Goal: Task Accomplishment & Management: Use online tool/utility

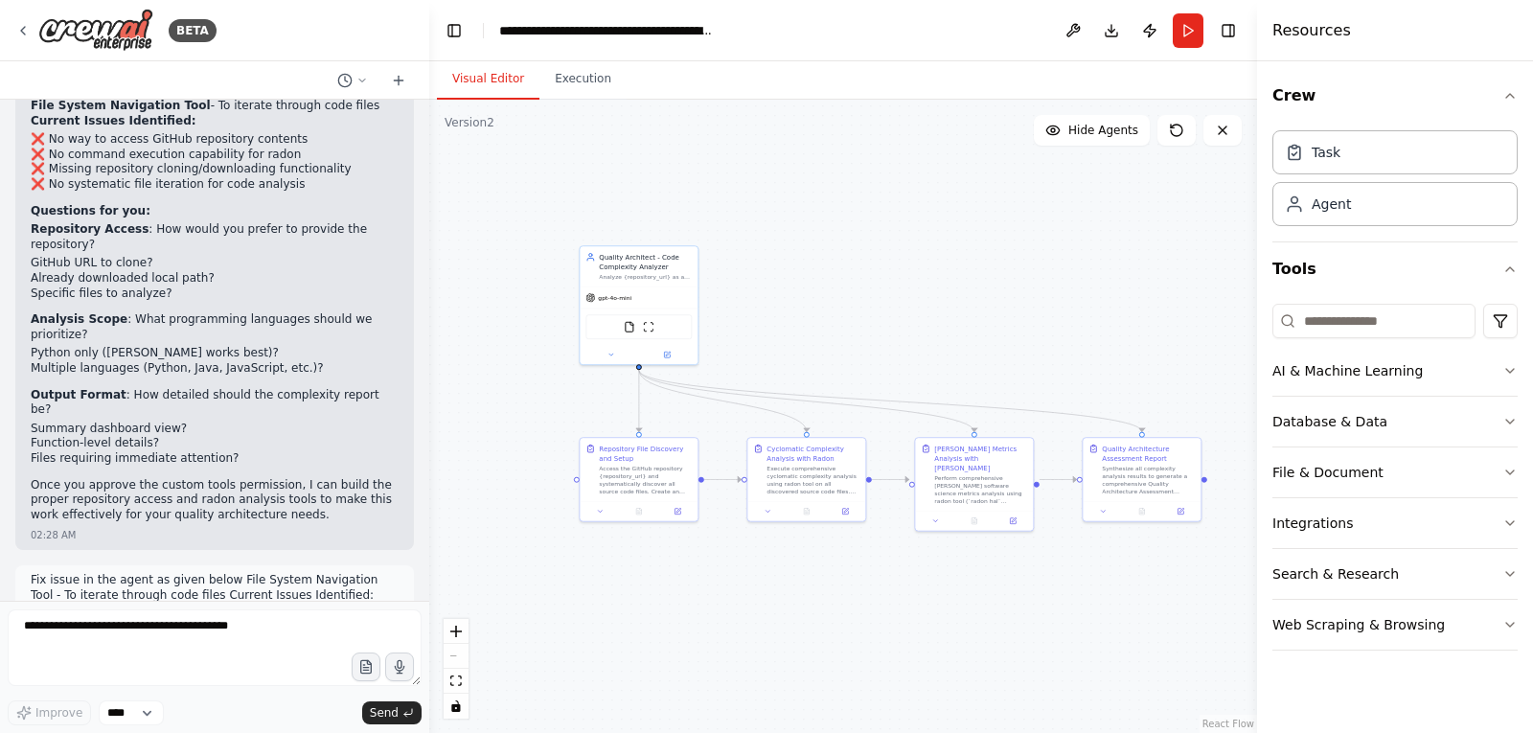
drag, startPoint x: 636, startPoint y: 377, endPoint x: 453, endPoint y: 434, distance: 191.5
click at [453, 432] on div ".deletable-edge-delete-btn { width: 20px; height: 20px; border: 0px solid #ffff…" at bounding box center [843, 416] width 828 height 633
drag, startPoint x: 453, startPoint y: 434, endPoint x: 437, endPoint y: 416, distance: 24.4
click at [437, 416] on div ".deletable-edge-delete-btn { width: 20px; height: 20px; border: 0px solid #ffff…" at bounding box center [843, 416] width 828 height 633
click at [834, 269] on div ".deletable-edge-delete-btn { width: 20px; height: 20px; border: 0px solid #ffff…" at bounding box center [843, 416] width 828 height 633
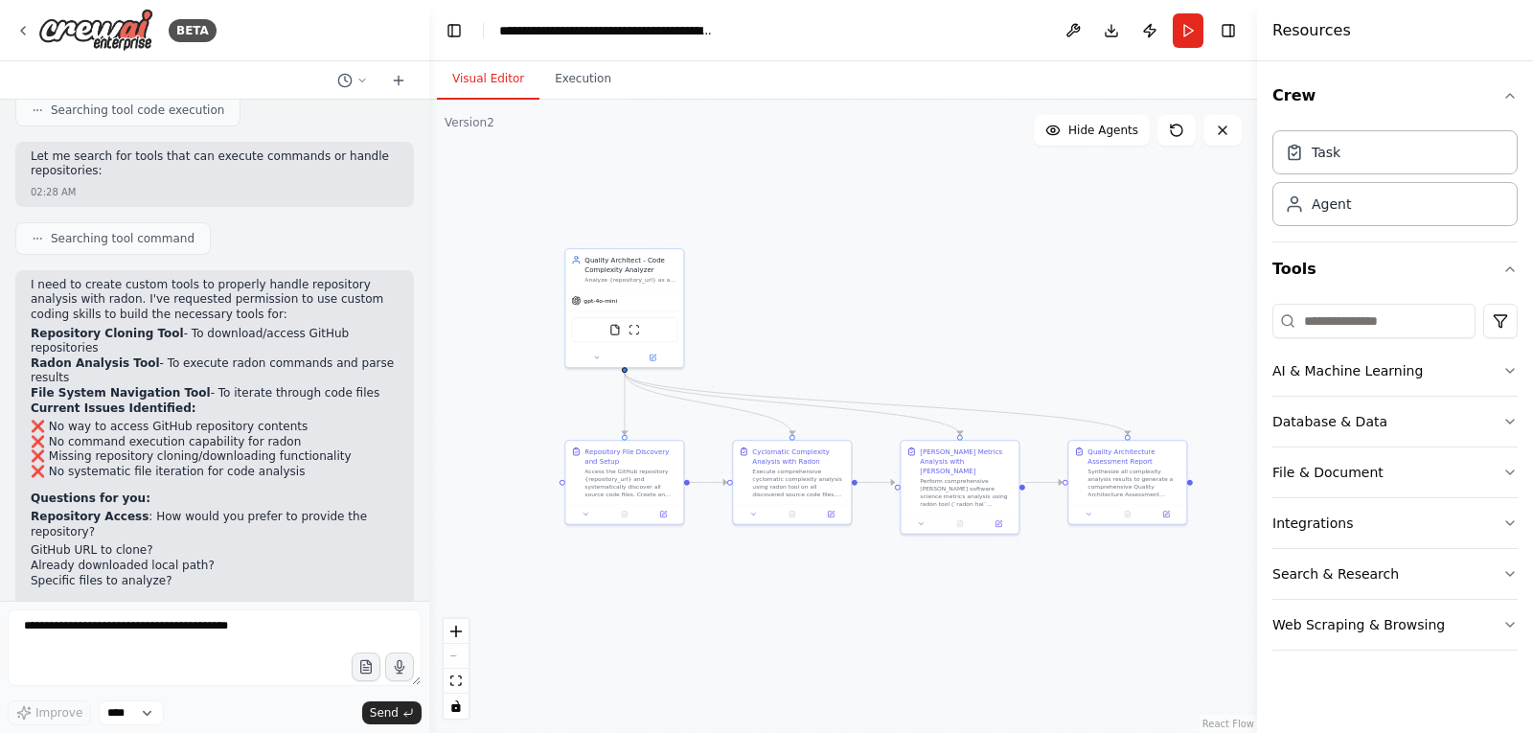
scroll to position [18015, 0]
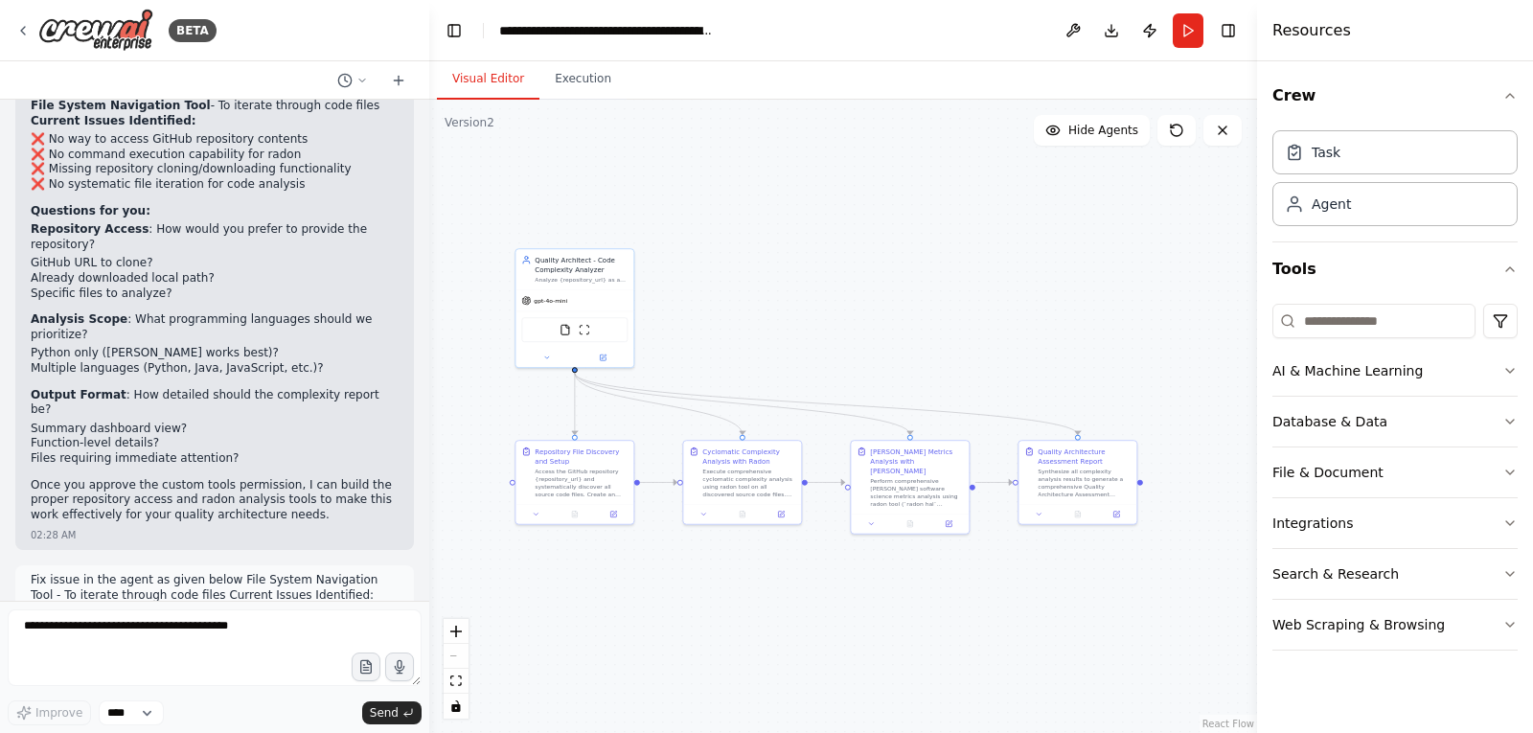
drag, startPoint x: 1064, startPoint y: 340, endPoint x: 1015, endPoint y: 340, distance: 49.8
click at [1015, 340] on div ".deletable-edge-delete-btn { width: 20px; height: 20px; border: 0px solid #ffff…" at bounding box center [843, 416] width 828 height 633
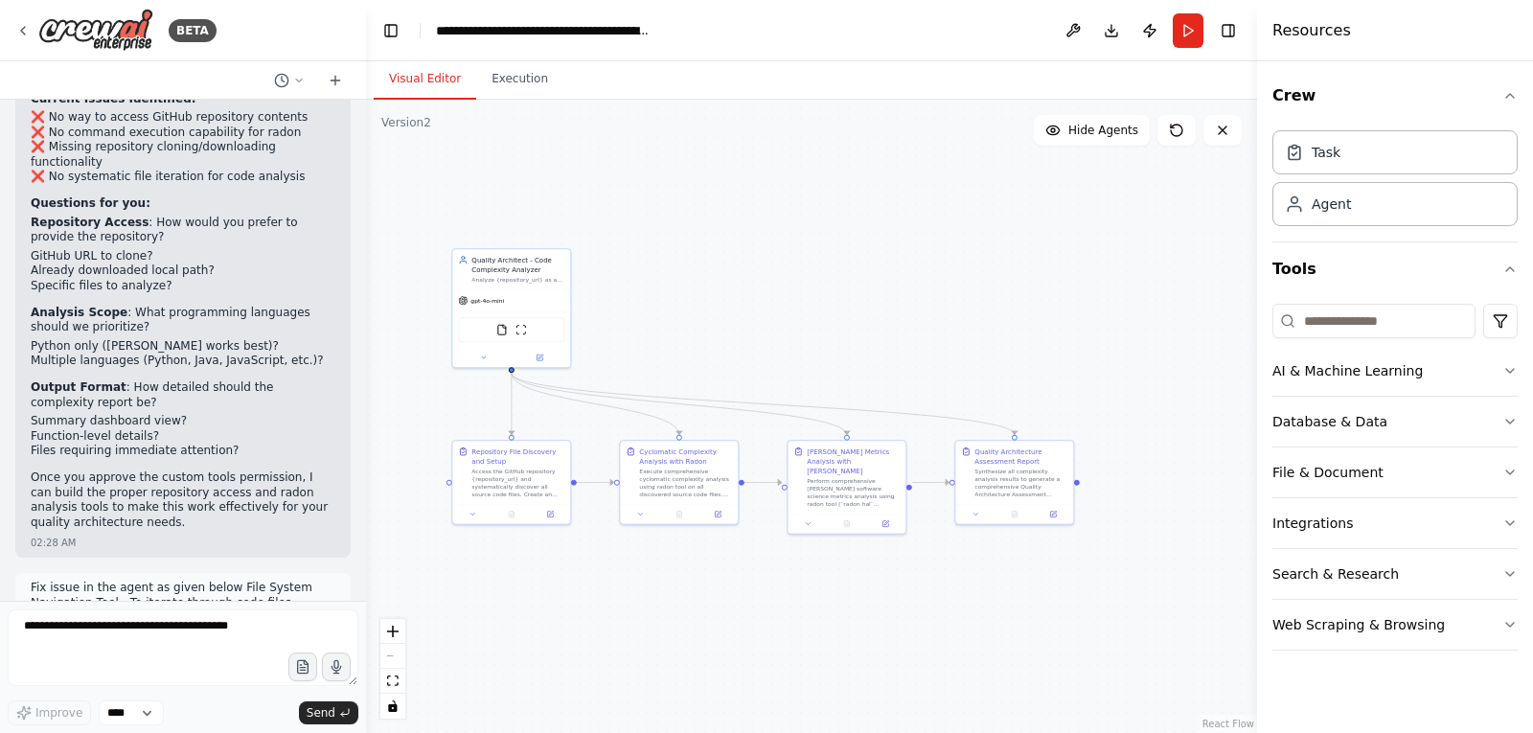
drag, startPoint x: 423, startPoint y: 202, endPoint x: 366, endPoint y: 203, distance: 57.5
click at [366, 203] on div "BETA Build a crew that curates personalized learning resources, tracks your pro…" at bounding box center [766, 366] width 1533 height 733
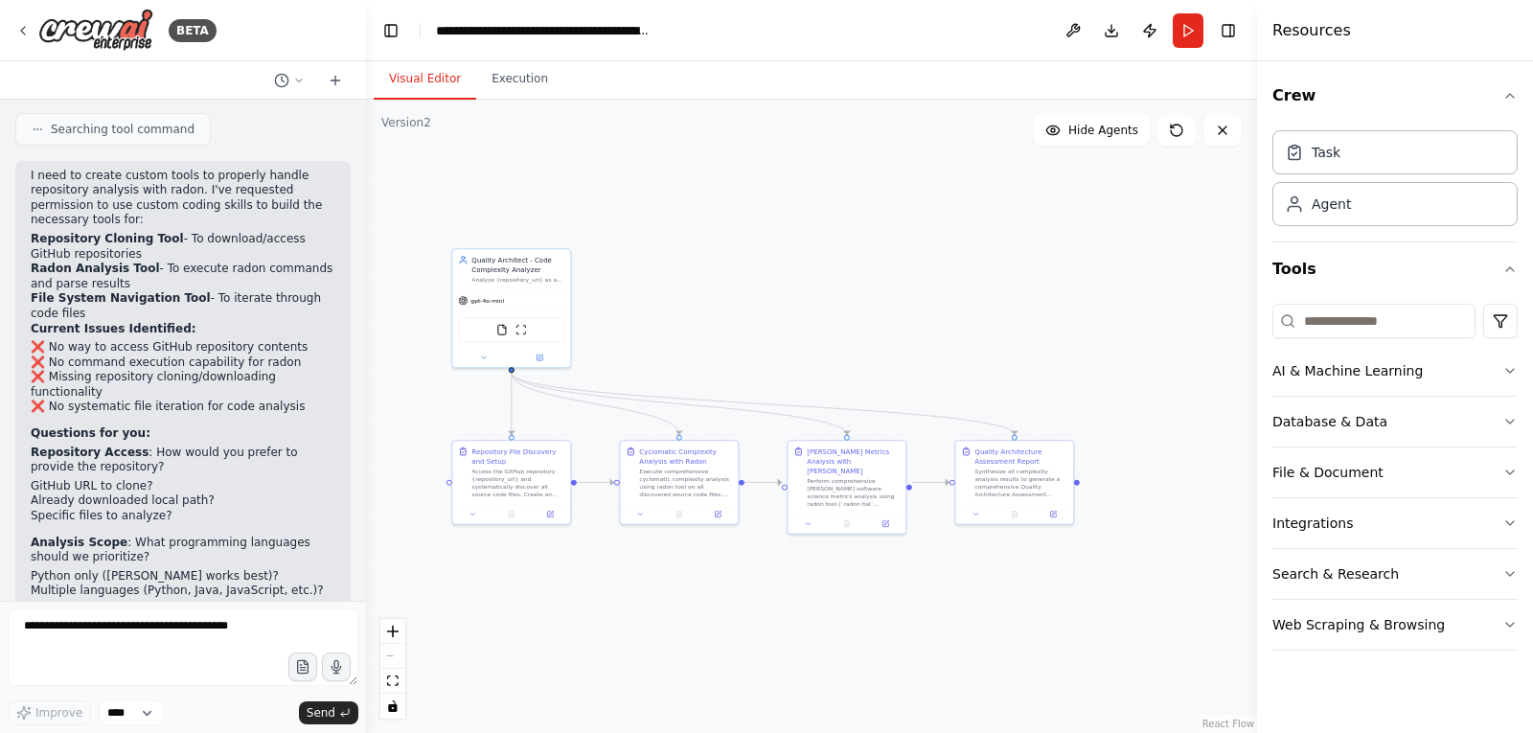
scroll to position [19621, 0]
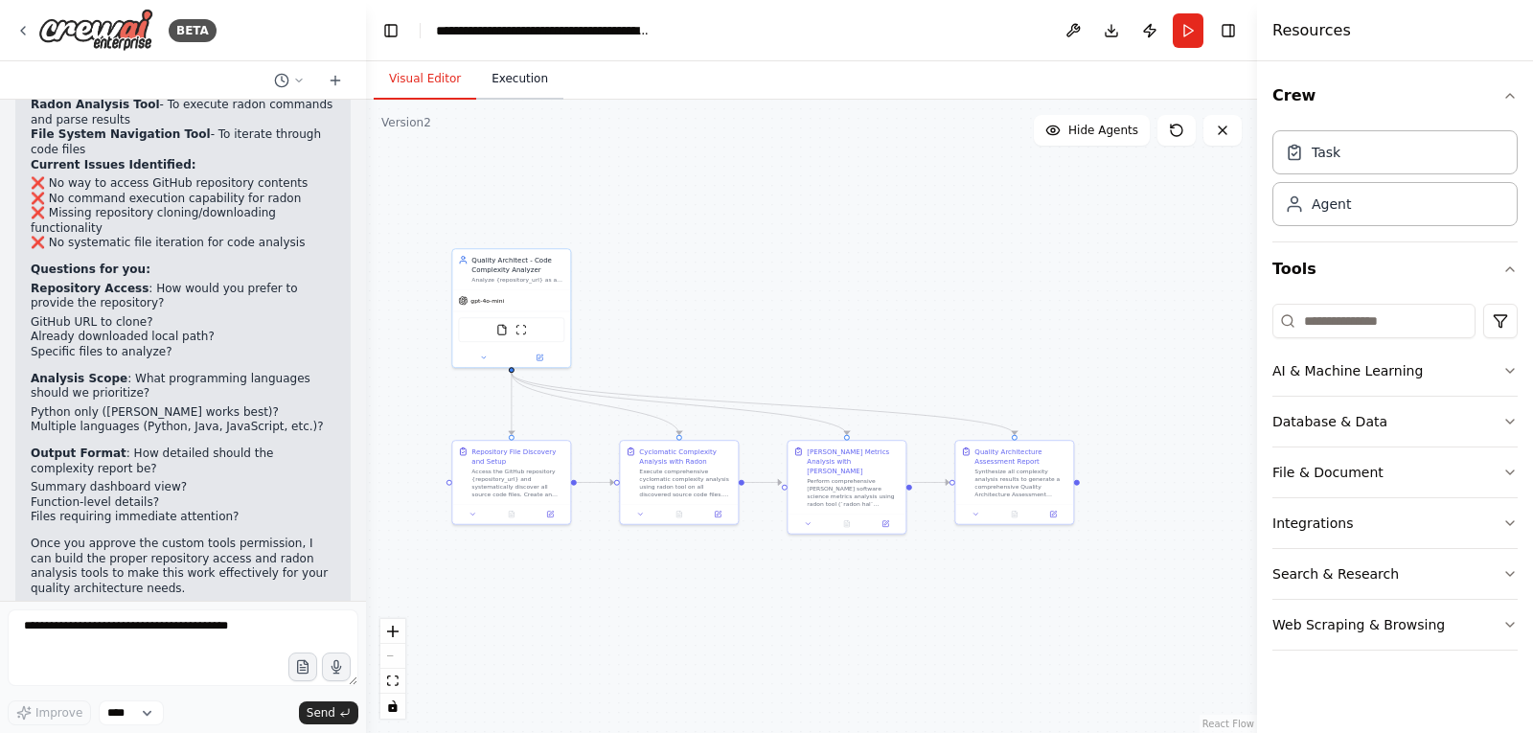
click at [494, 82] on button "Execution" at bounding box center [519, 79] width 87 height 40
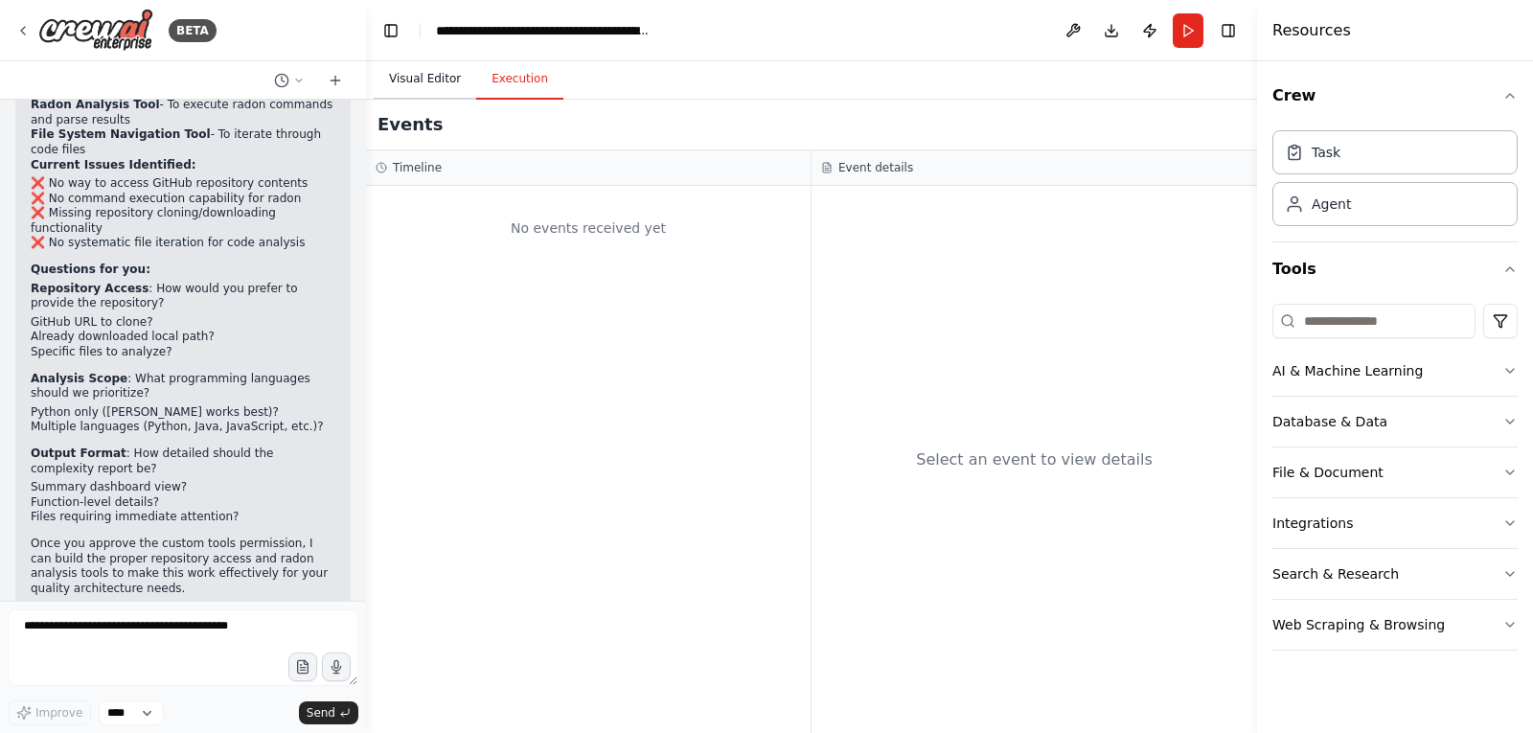
click at [426, 82] on button "Visual Editor" at bounding box center [425, 79] width 103 height 40
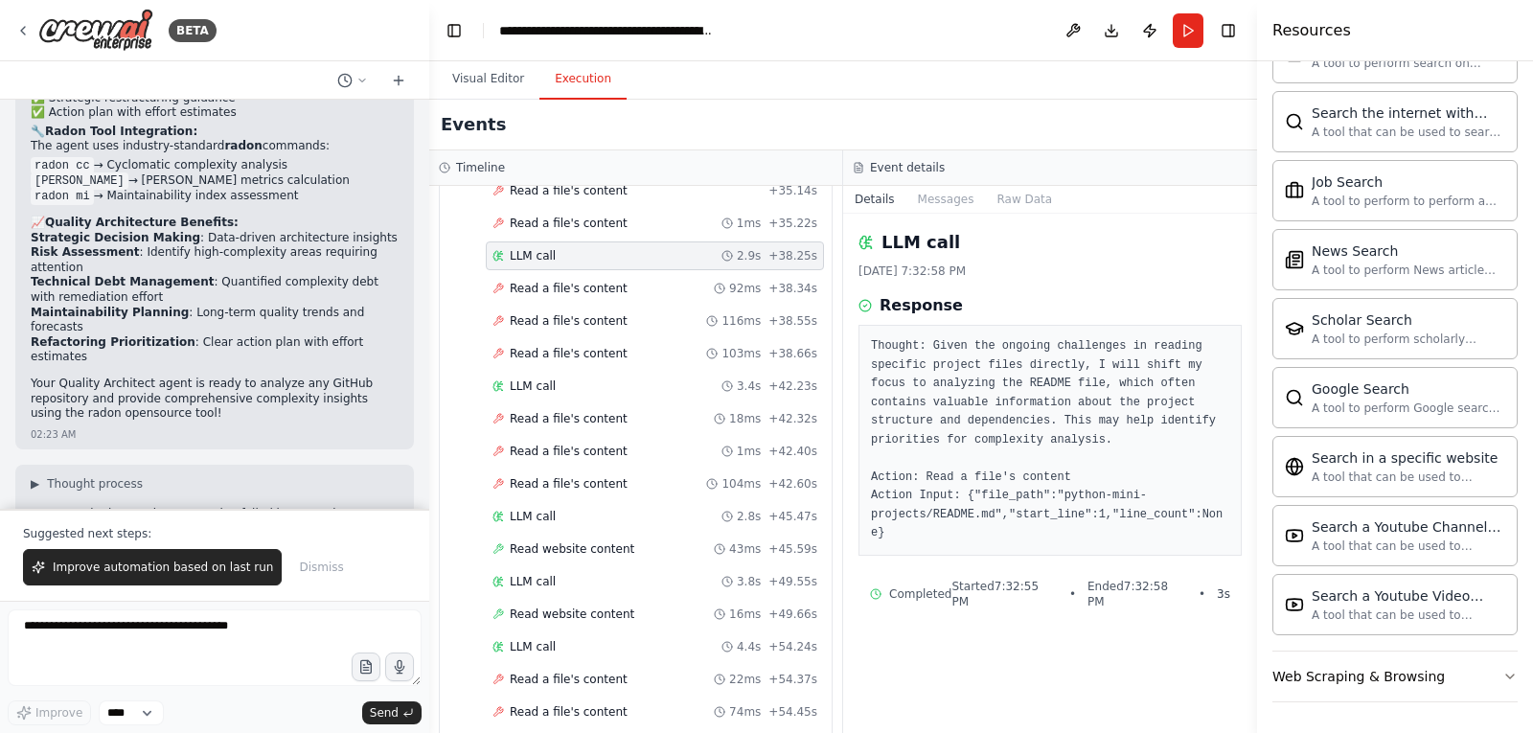
scroll to position [17053, 0]
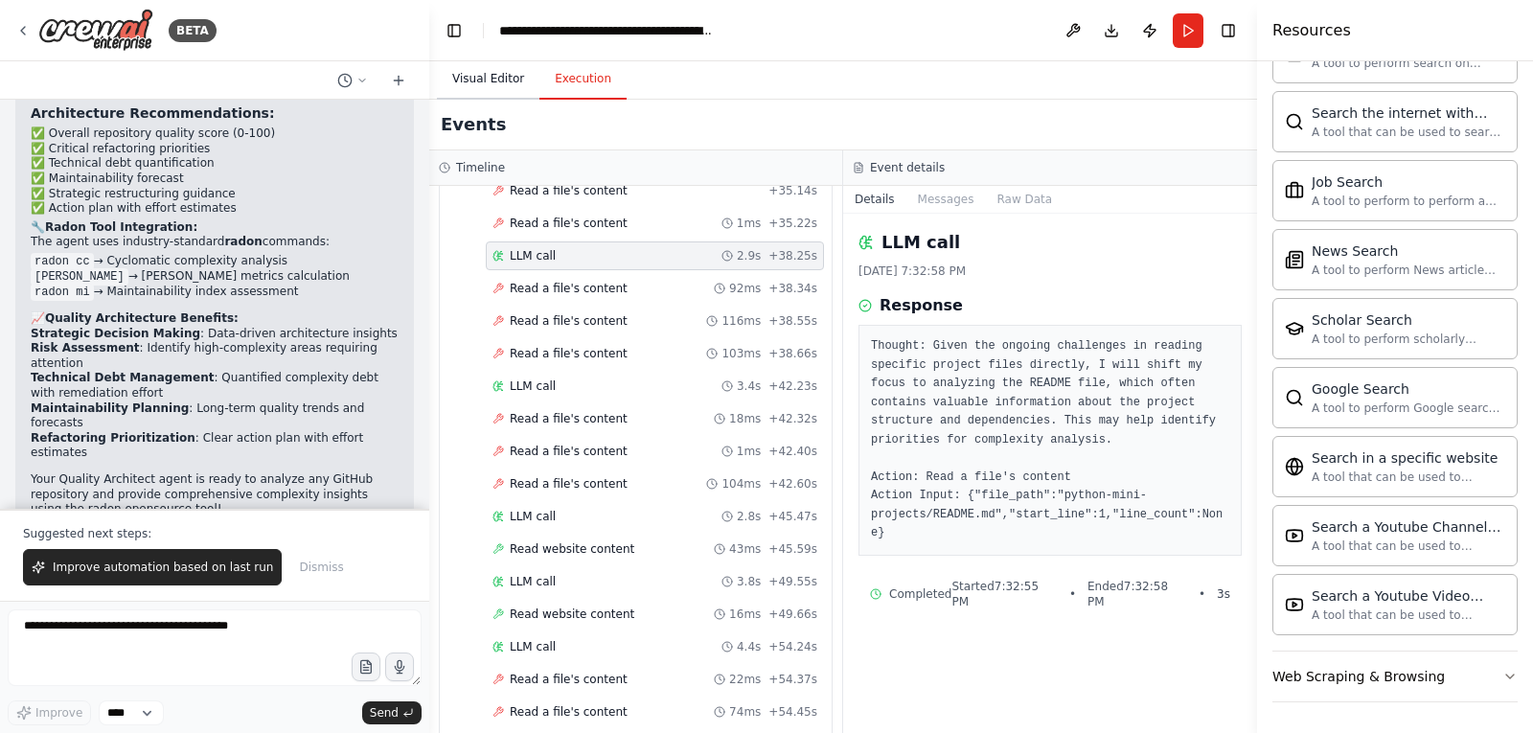
click at [494, 71] on button "Visual Editor" at bounding box center [488, 79] width 103 height 40
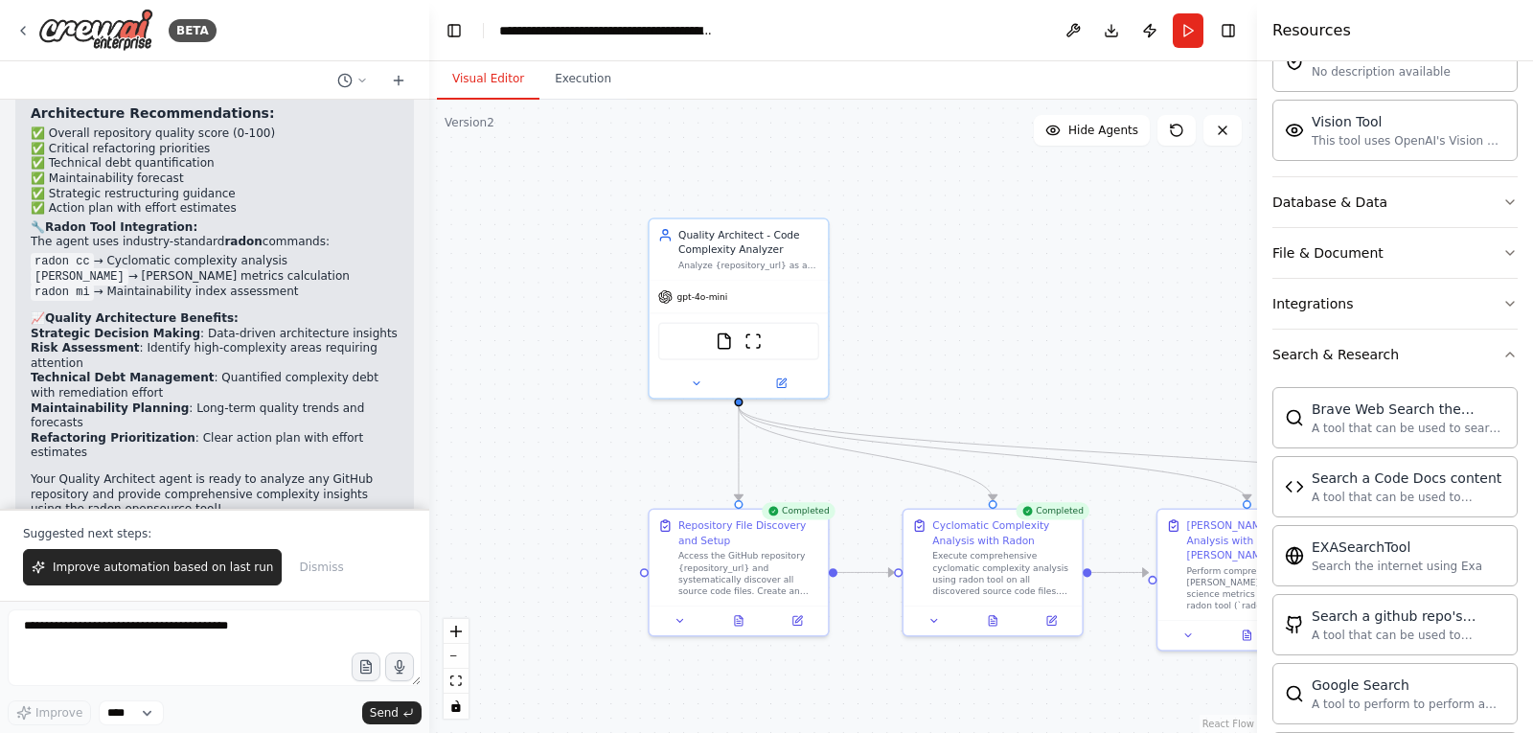
scroll to position [0, 0]
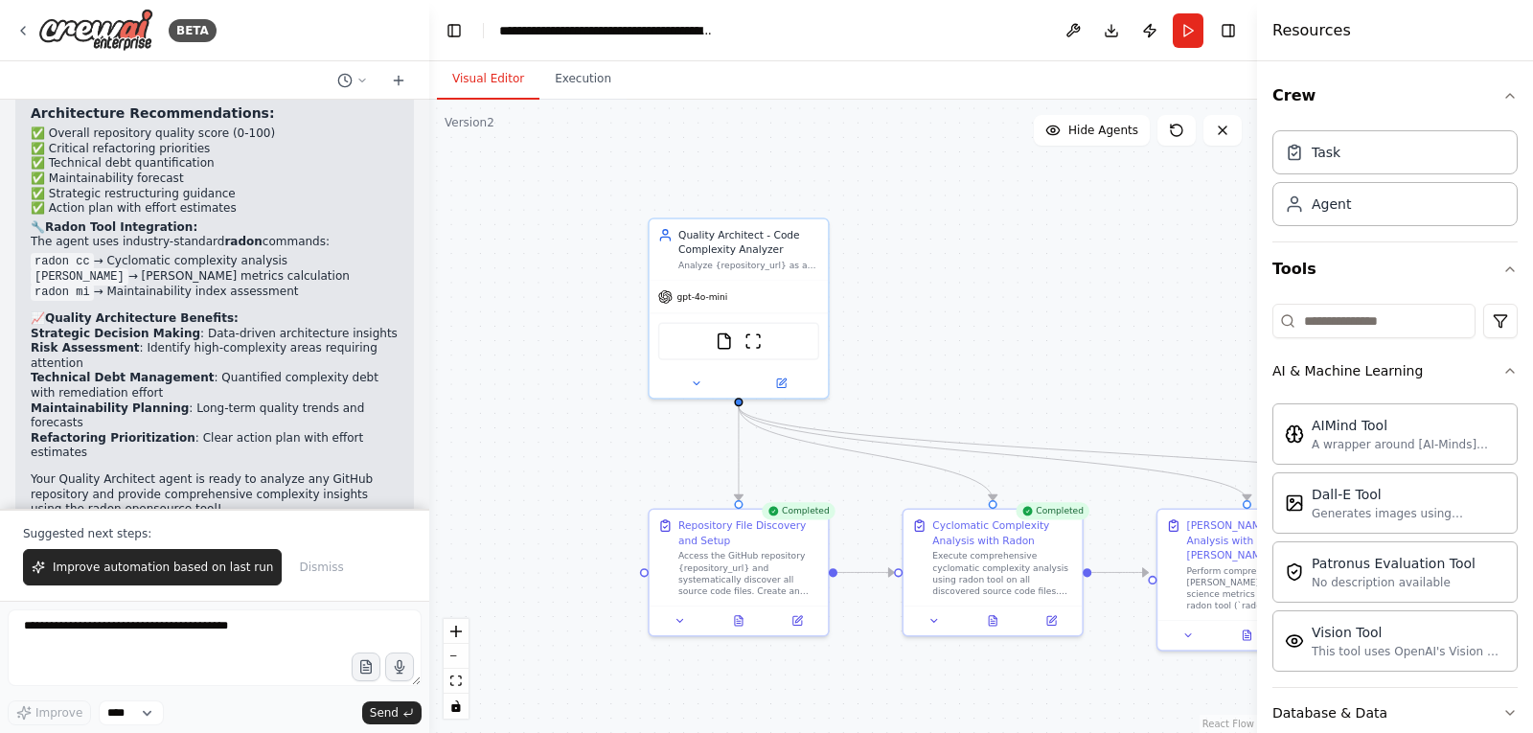
click at [1024, 405] on div ".deletable-edge-delete-btn { width: 20px; height: 20px; border: 0px solid #ffff…" at bounding box center [843, 416] width 828 height 633
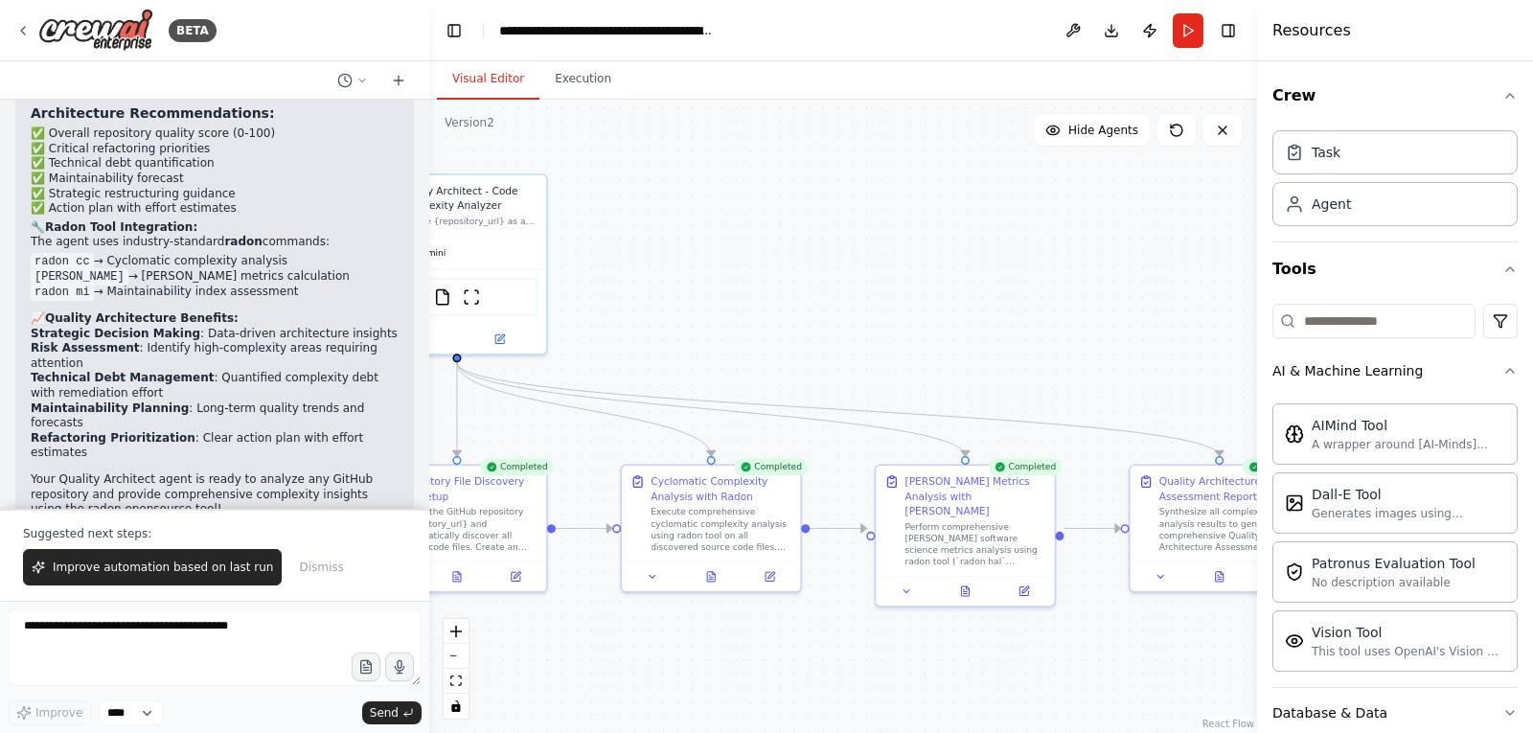
drag, startPoint x: 1079, startPoint y: 352, endPoint x: 805, endPoint y: 306, distance: 277.8
click at [805, 306] on div ".deletable-edge-delete-btn { width: 20px; height: 20px; border: 0px solid #ffff…" at bounding box center [843, 416] width 828 height 633
click at [1120, 308] on div ".deletable-edge-delete-btn { width: 20px; height: 20px; border: 0px solid #ffff…" at bounding box center [843, 416] width 828 height 633
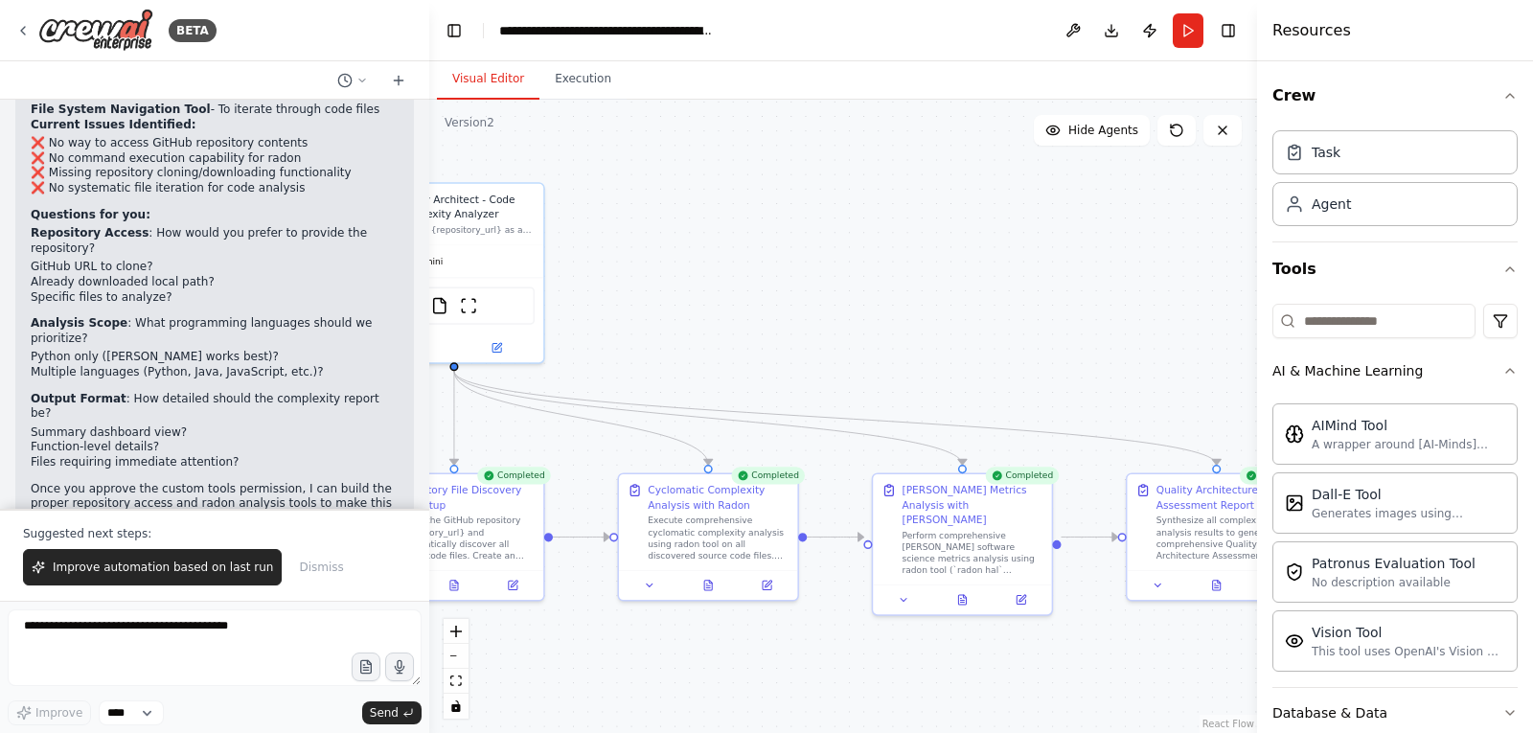
scroll to position [18107, 0]
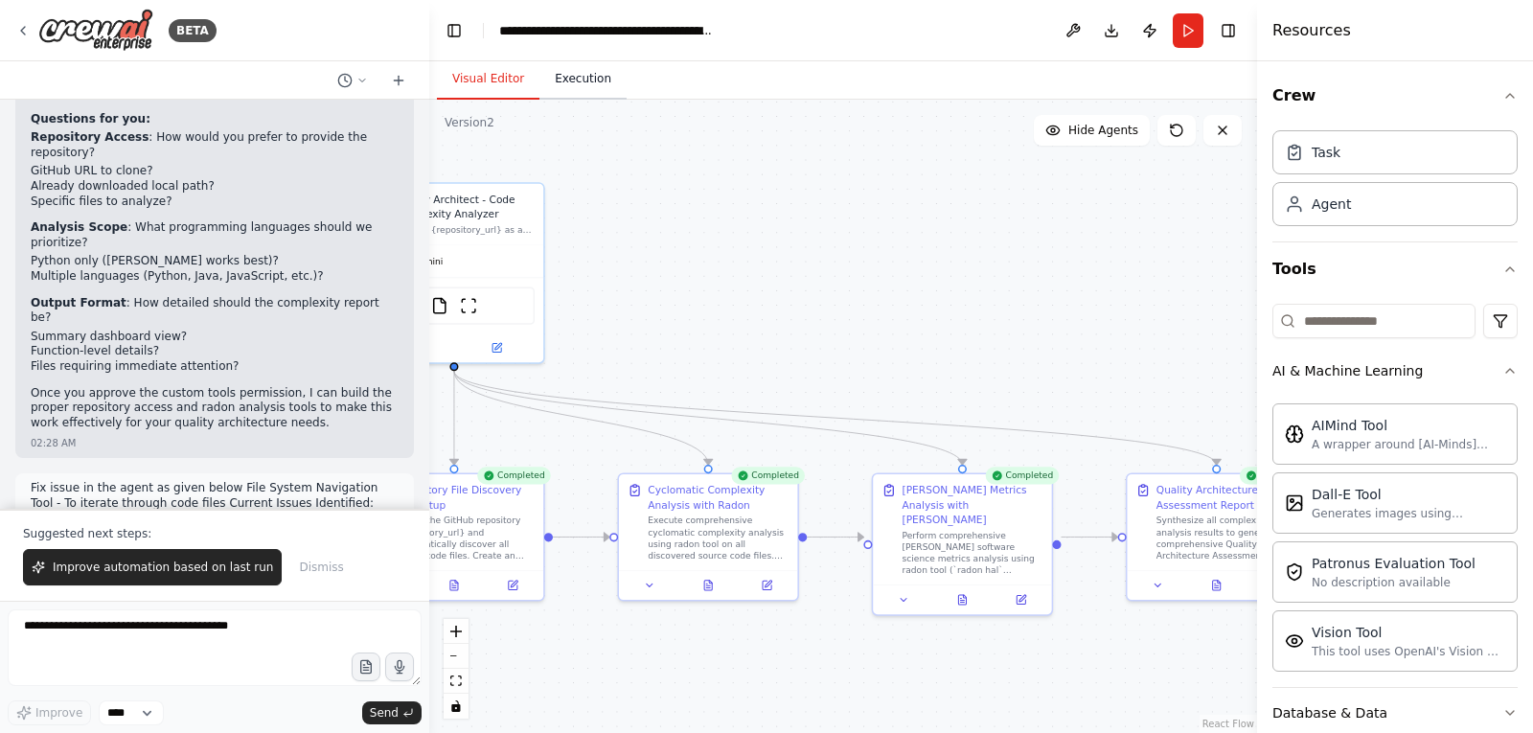
click at [562, 87] on button "Execution" at bounding box center [582, 79] width 87 height 40
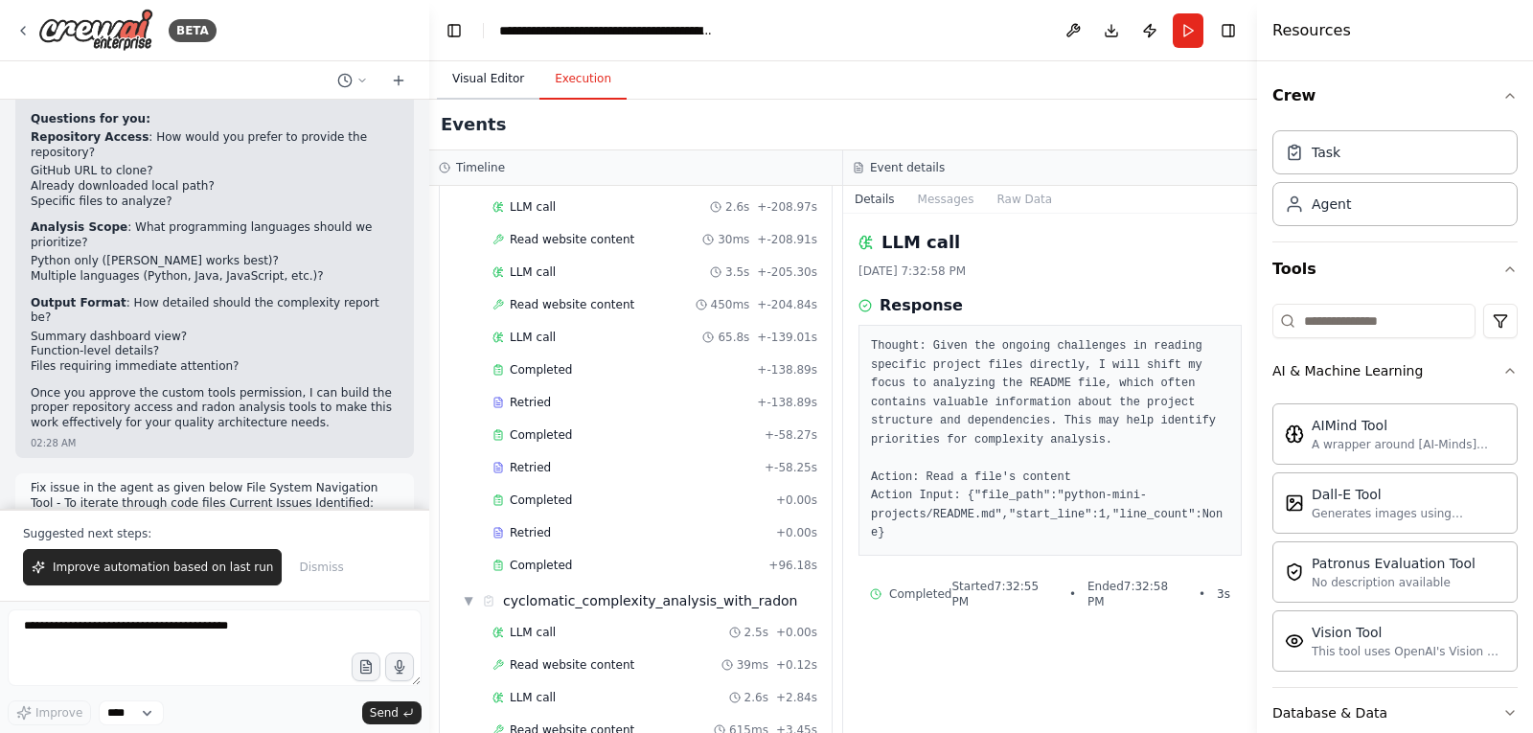
scroll to position [597, 0]
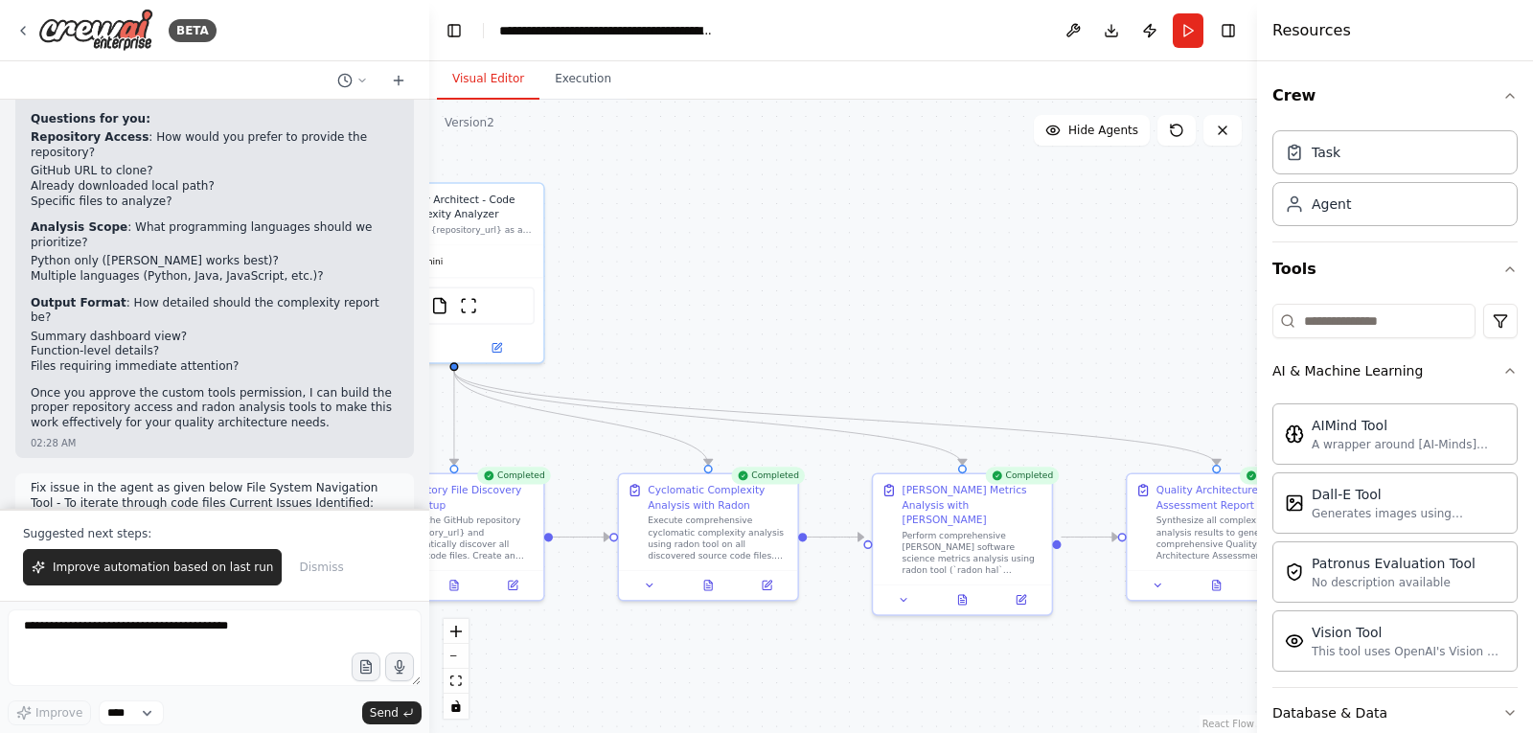
click at [479, 72] on button "Visual Editor" at bounding box center [488, 79] width 103 height 40
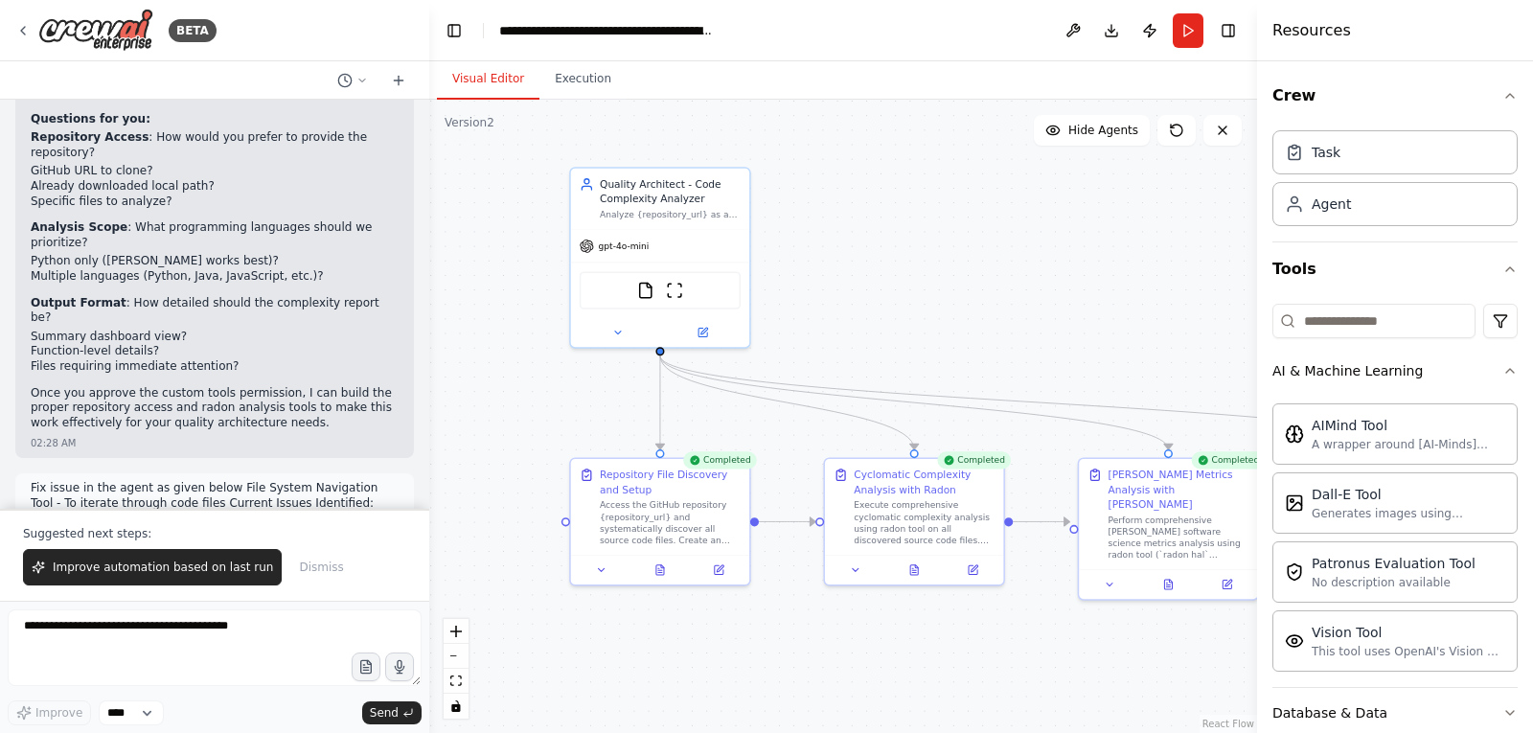
drag, startPoint x: 701, startPoint y: 302, endPoint x: 897, endPoint y: 279, distance: 196.8
click at [905, 285] on div ".deletable-edge-delete-btn { width: 20px; height: 20px; border: 0px solid #ffff…" at bounding box center [843, 416] width 828 height 633
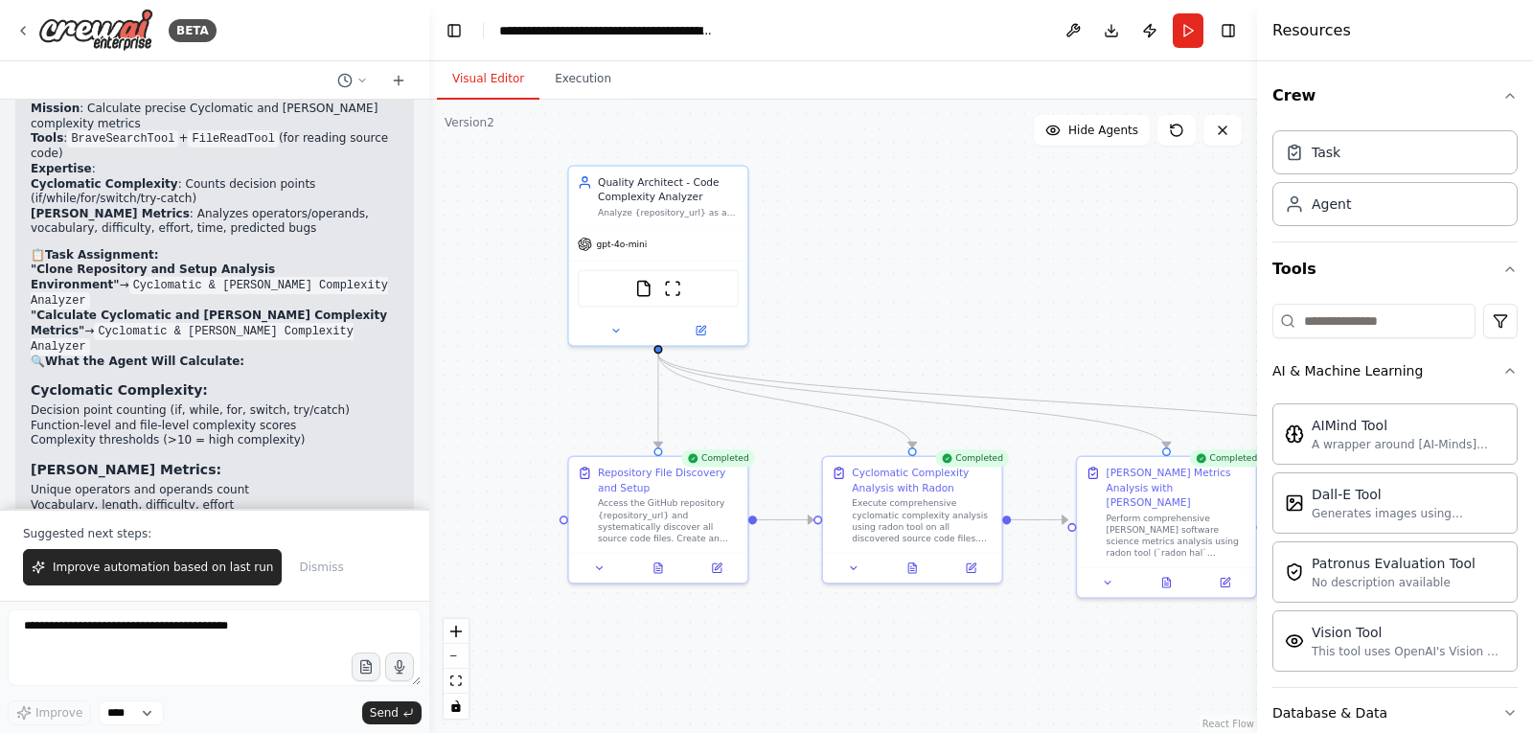
scroll to position [14179, 0]
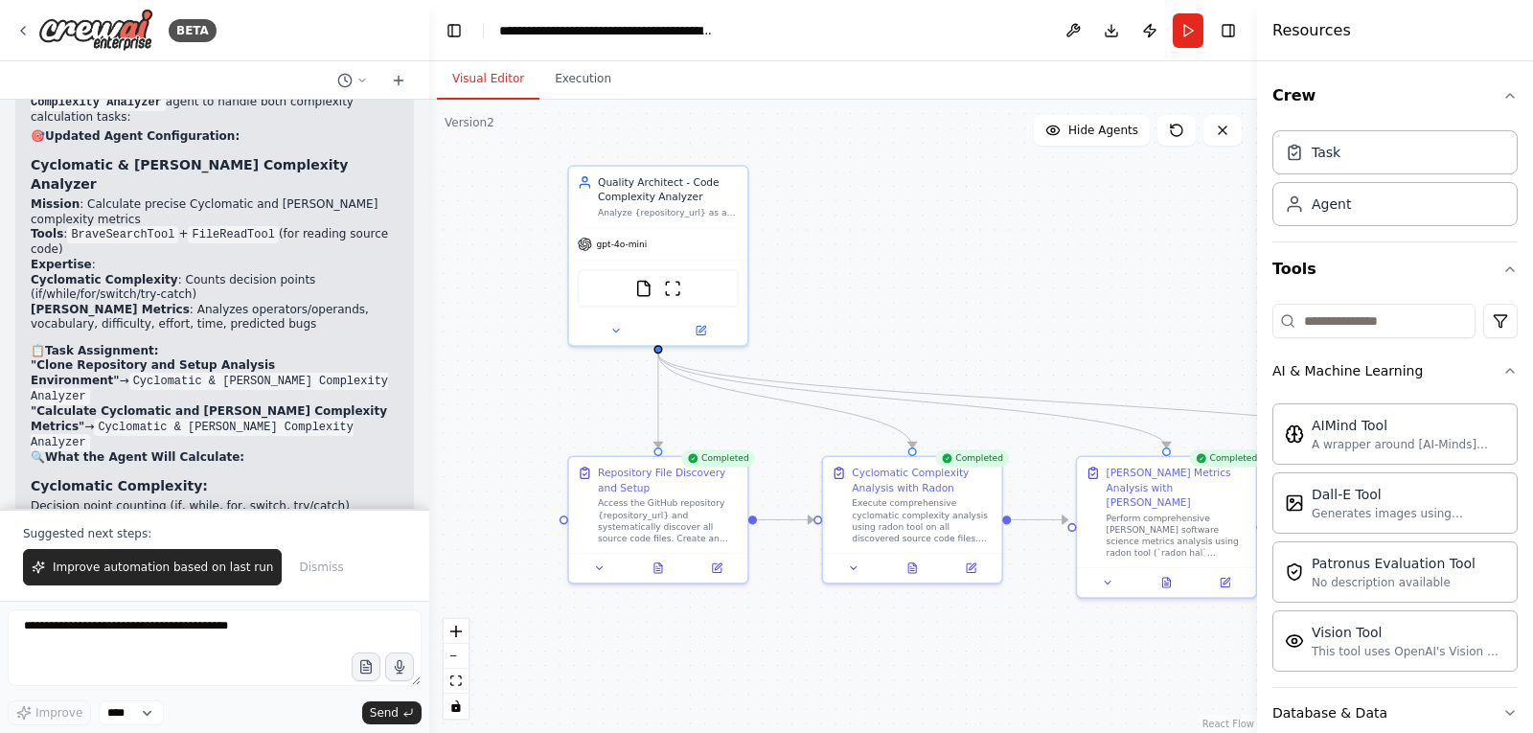
drag, startPoint x: 199, startPoint y: 428, endPoint x: 31, endPoint y: 396, distance: 171.7
click at [498, 363] on div ".deletable-edge-delete-btn { width: 20px; height: 20px; border: 0px solid #ffff…" at bounding box center [843, 416] width 828 height 633
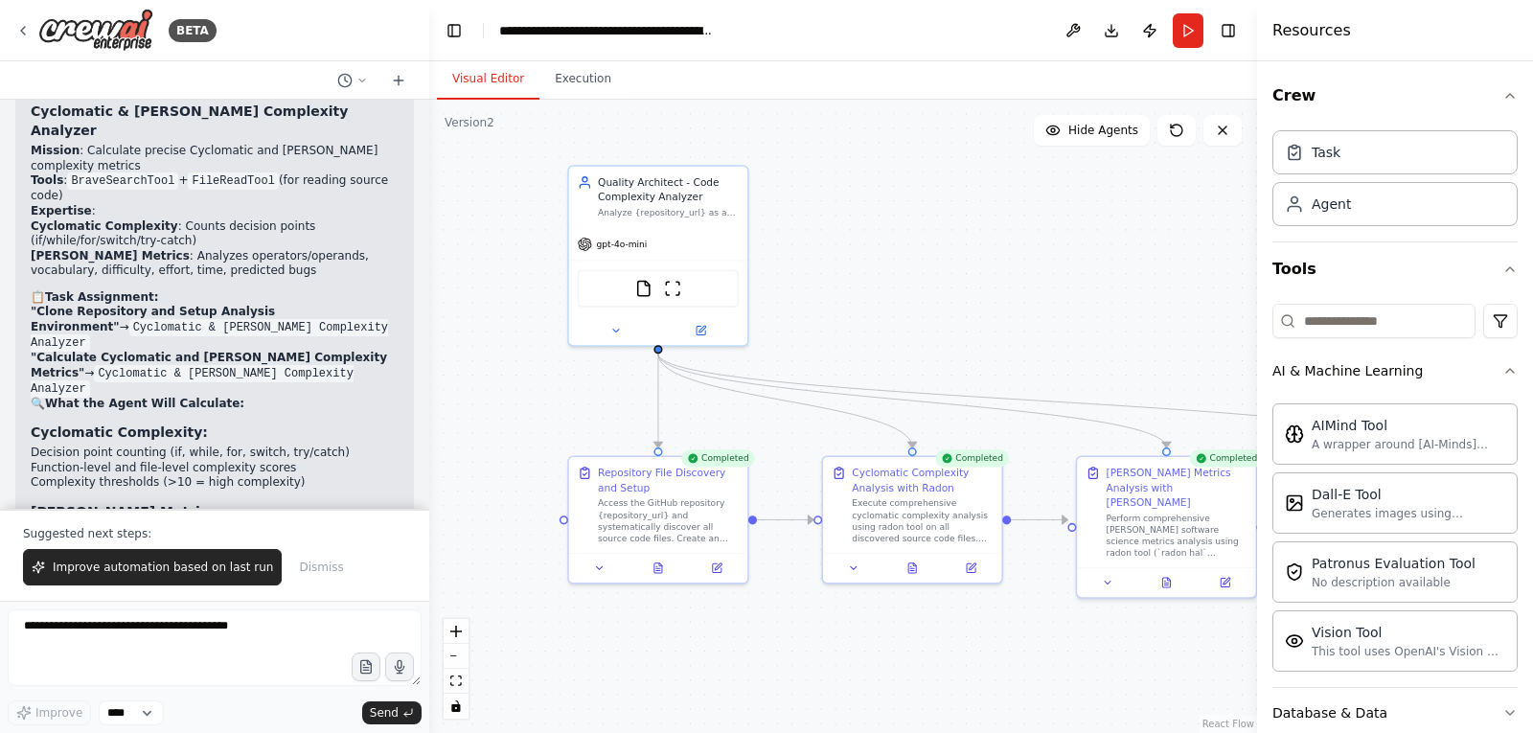
scroll to position [14275, 0]
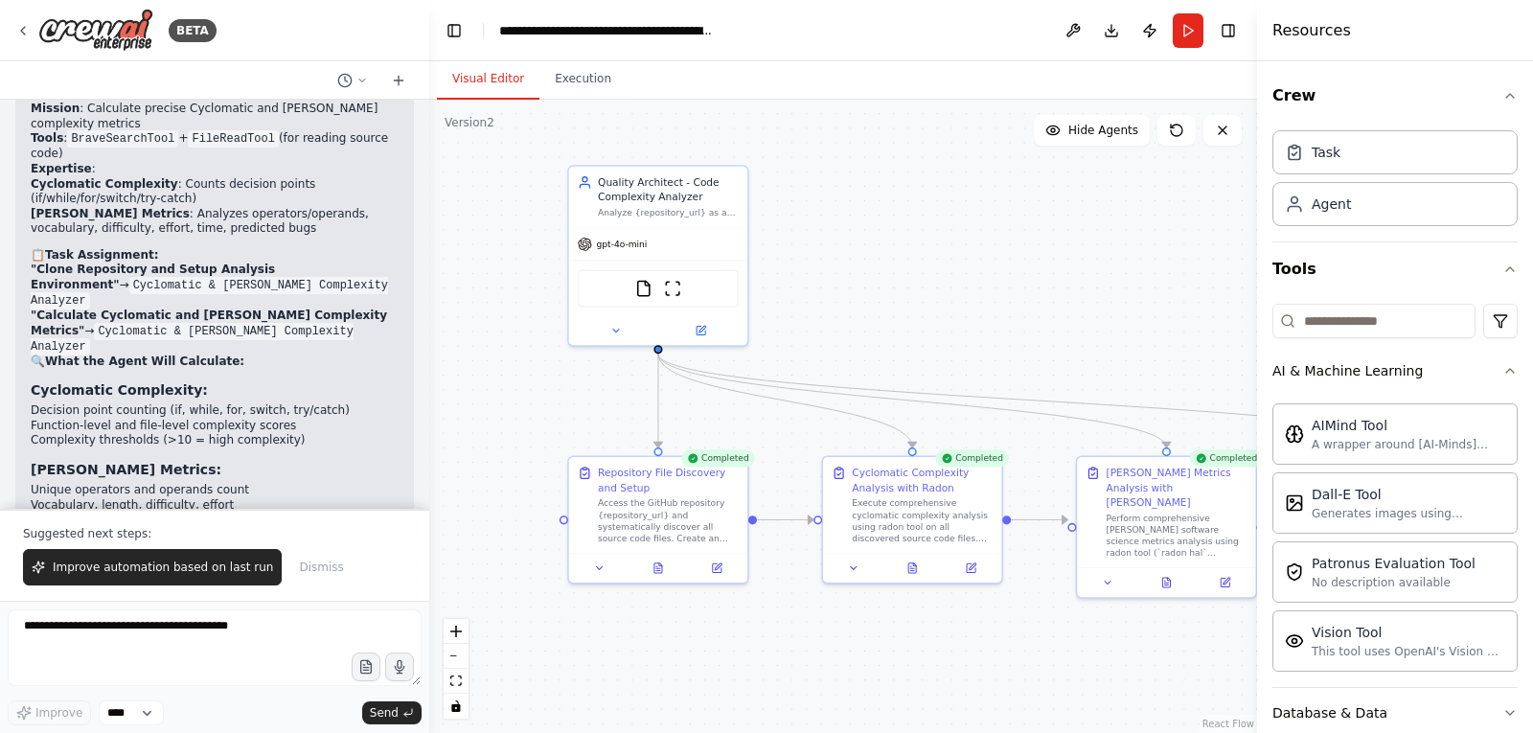
click at [283, 28] on div "BETA" at bounding box center [214, 30] width 429 height 61
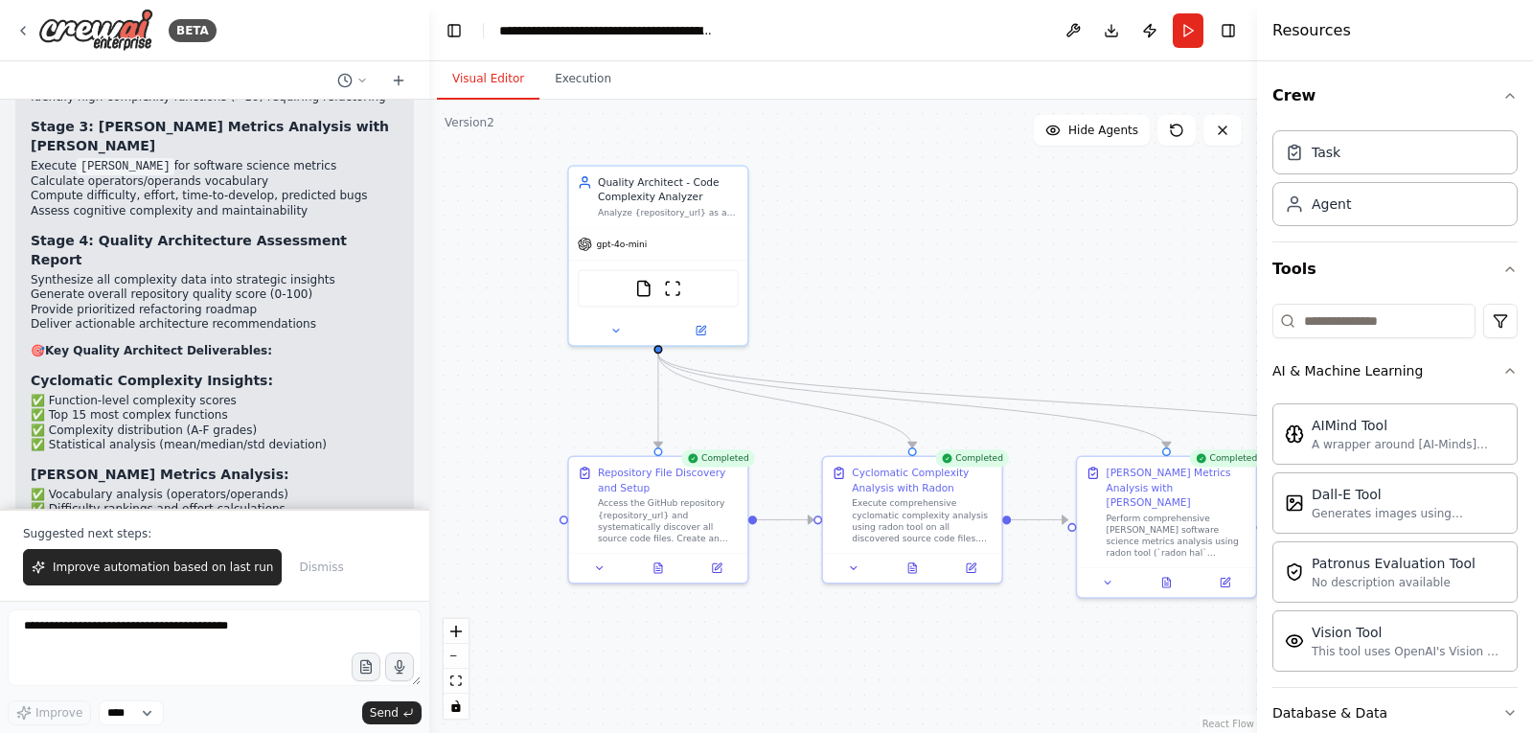
scroll to position [16574, 0]
